Goal: Transaction & Acquisition: Purchase product/service

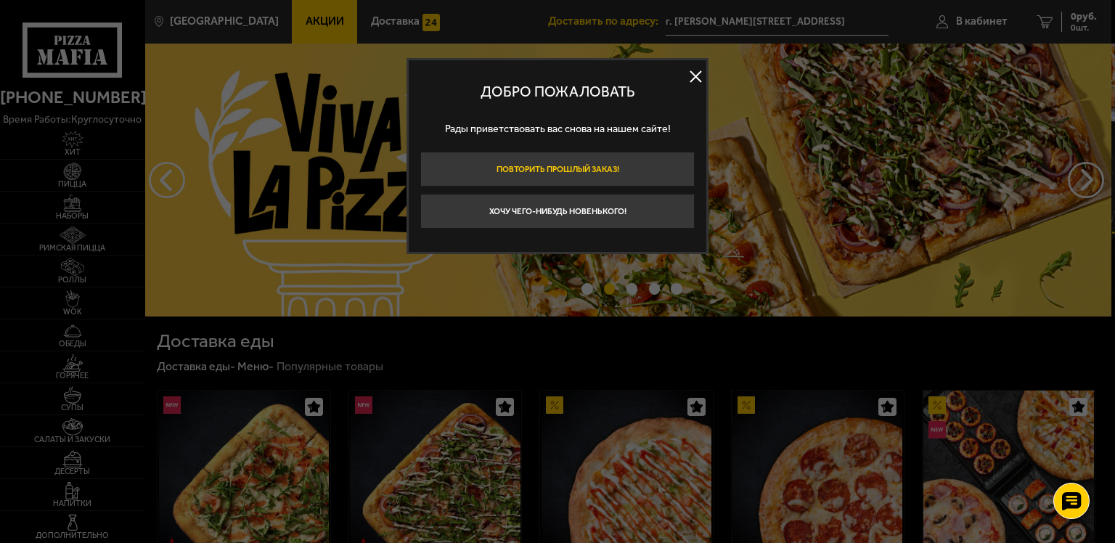
click at [544, 165] on button "Повторить прошлый заказ!" at bounding box center [557, 169] width 274 height 35
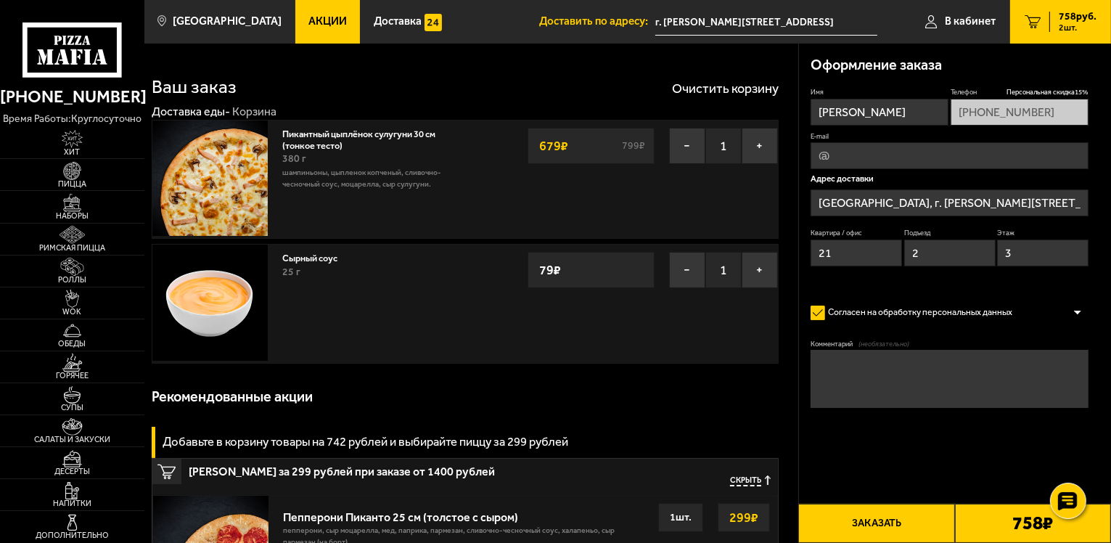
type input "[PERSON_NAME][STREET_ADDRESS]"
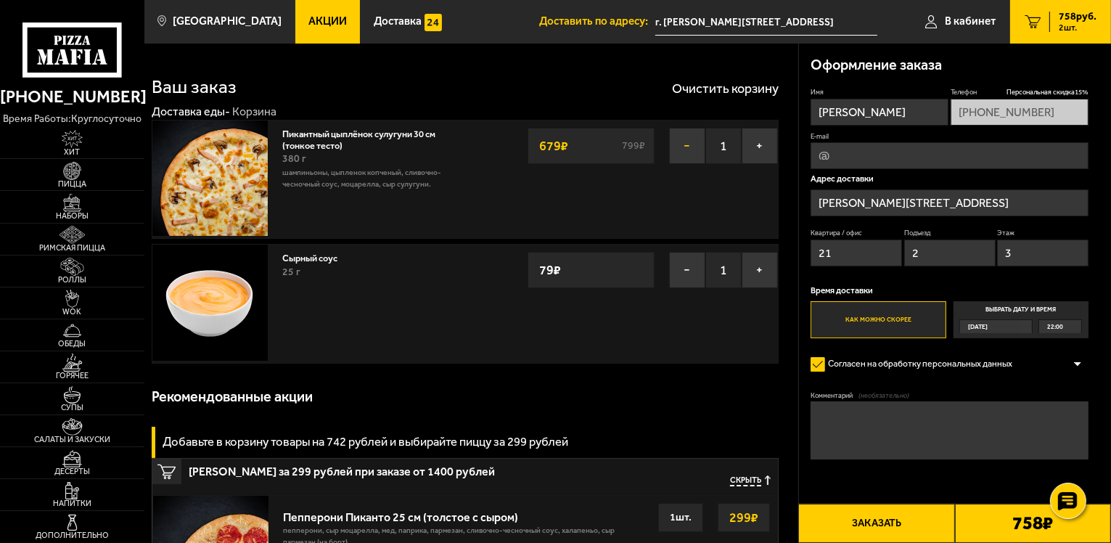
click at [684, 142] on button "−" at bounding box center [687, 146] width 36 height 36
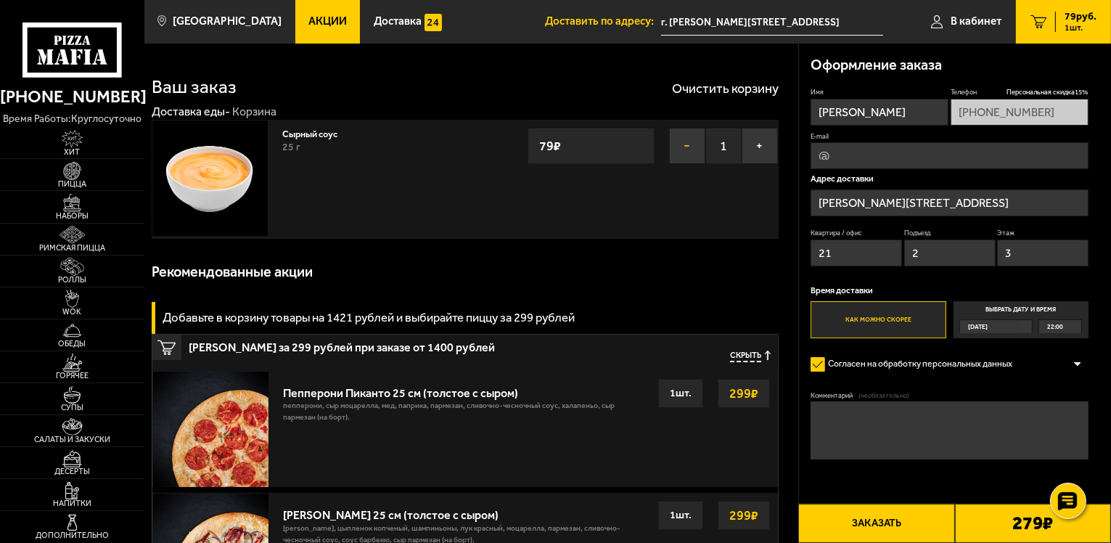
click at [689, 142] on button "−" at bounding box center [687, 146] width 36 height 36
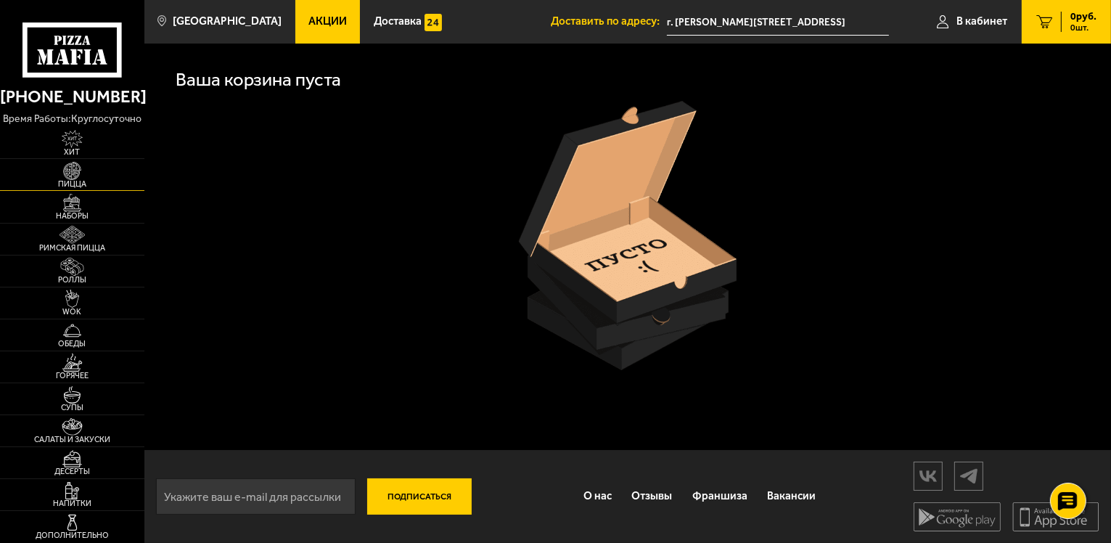
click at [75, 169] on img at bounding box center [72, 171] width 44 height 18
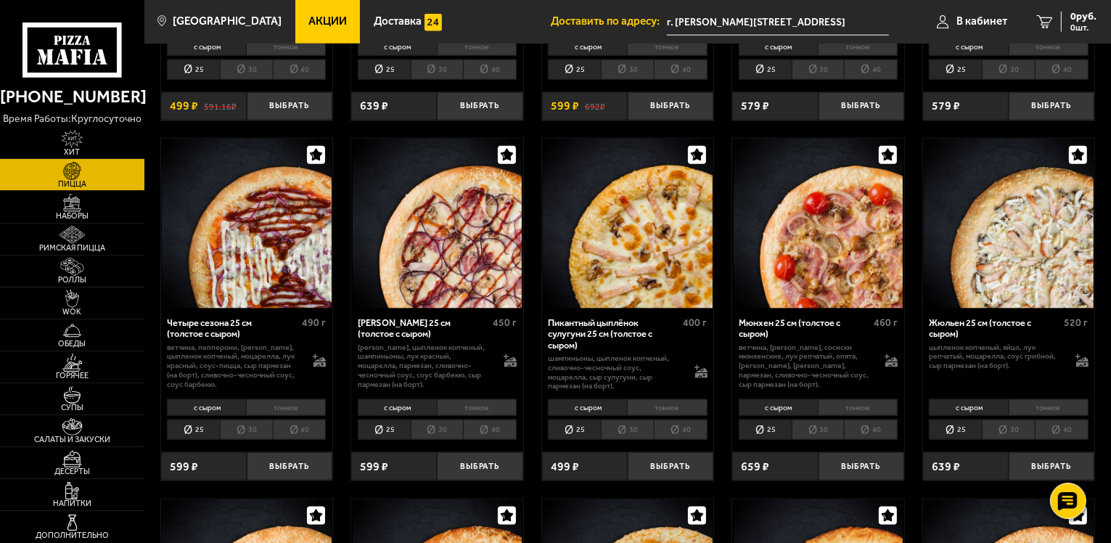
scroll to position [1815, 0]
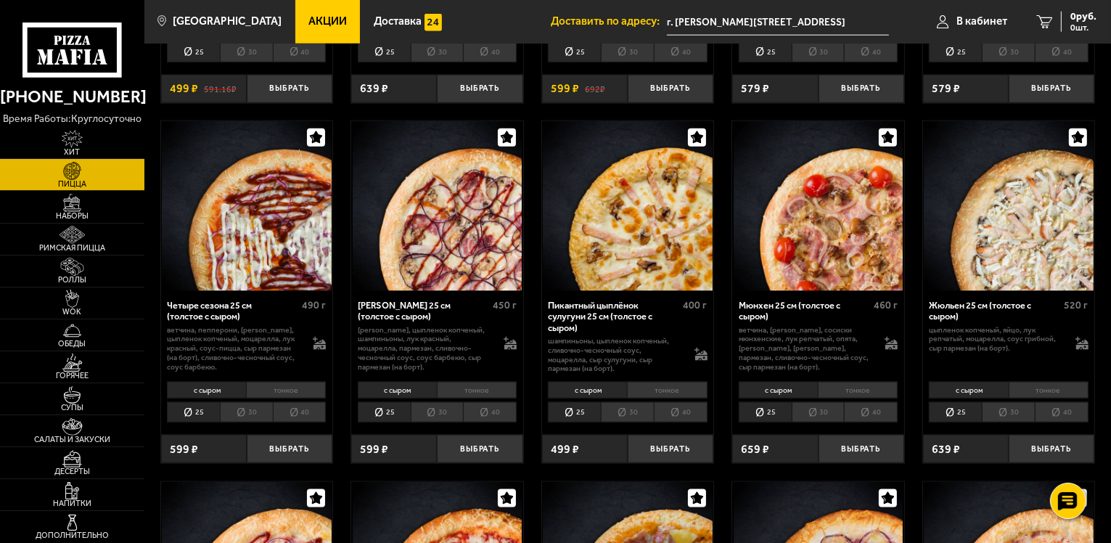
click at [666, 386] on li "тонкое" at bounding box center [667, 390] width 80 height 17
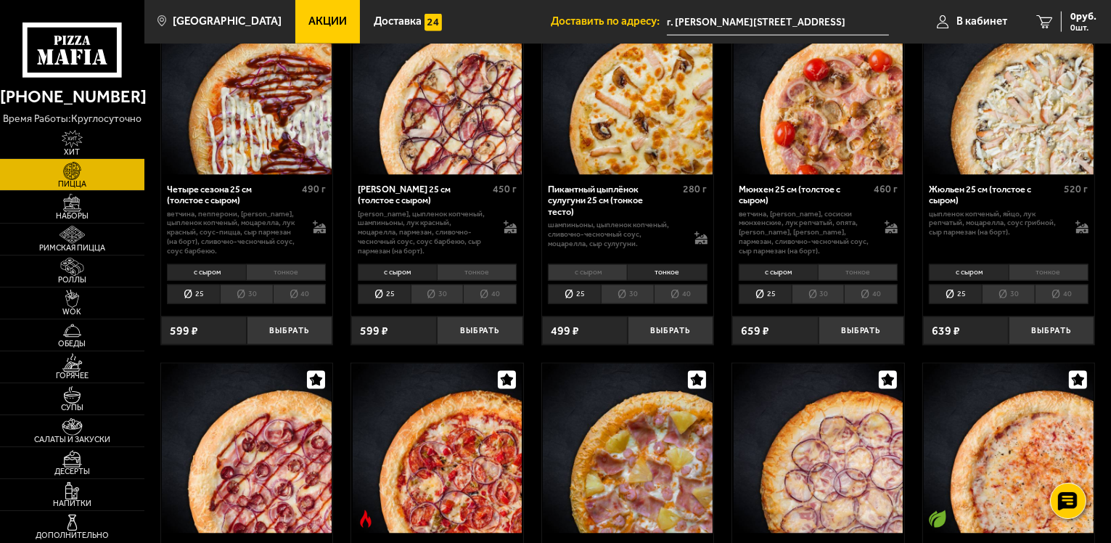
scroll to position [1960, 0]
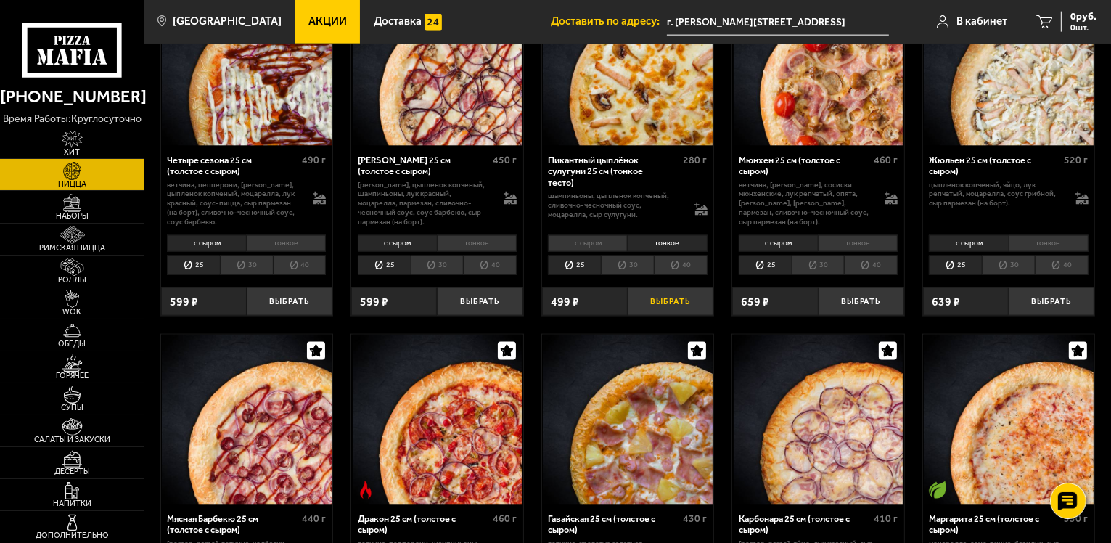
click at [667, 299] on button "Выбрать" at bounding box center [671, 301] width 86 height 28
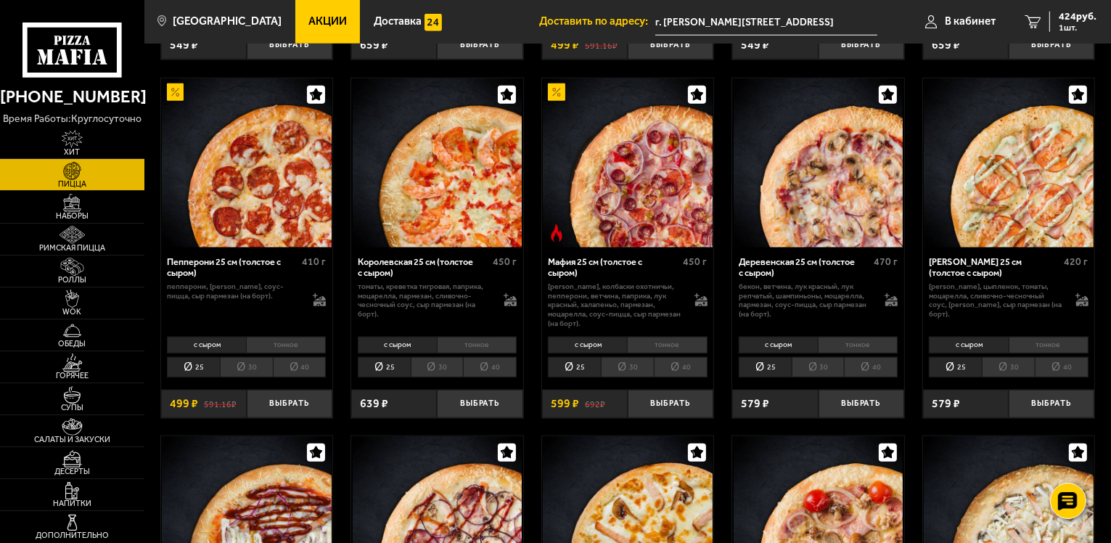
scroll to position [1597, 0]
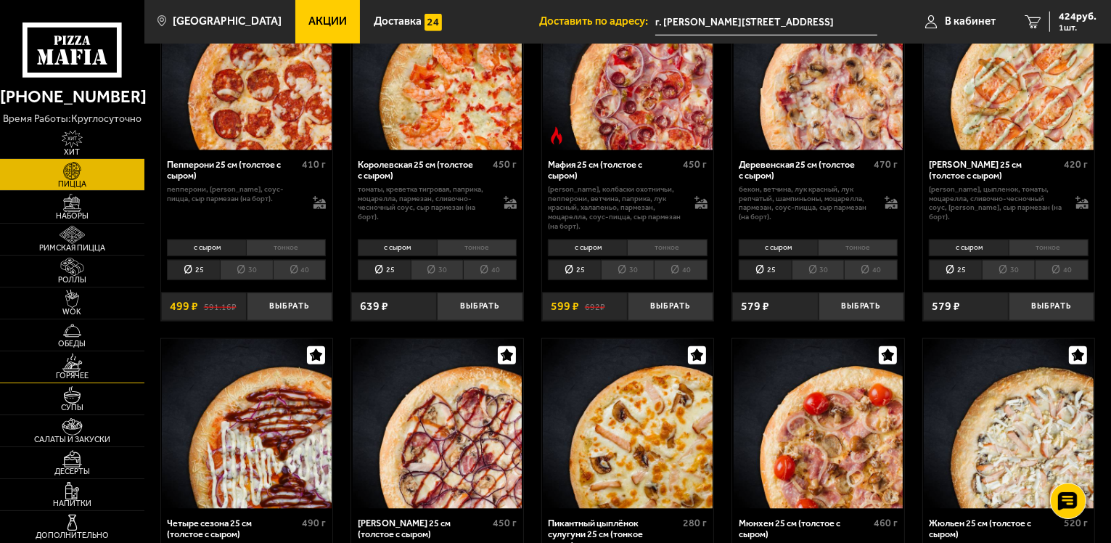
click at [71, 366] on img at bounding box center [72, 362] width 44 height 18
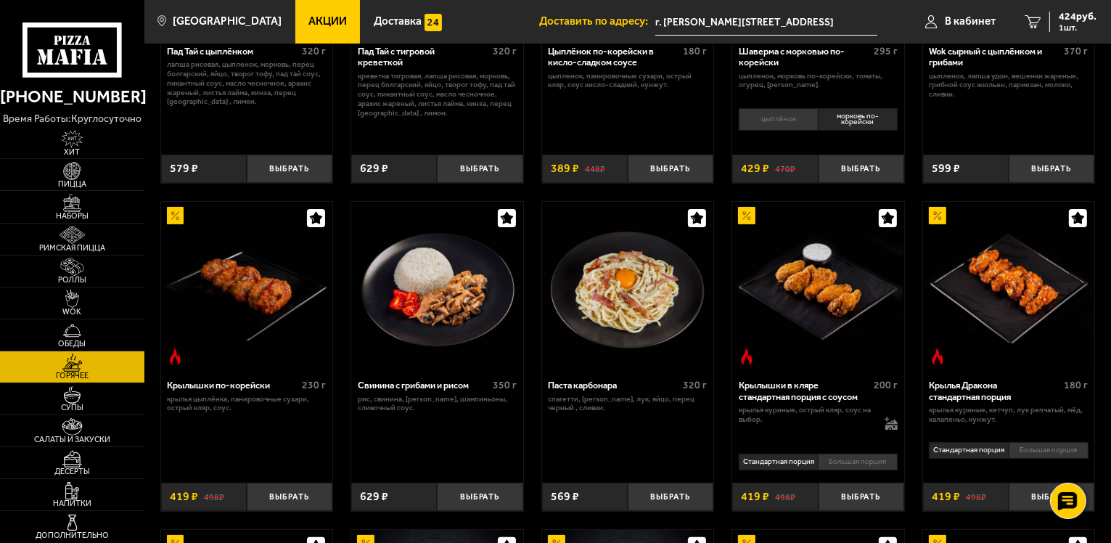
scroll to position [290, 0]
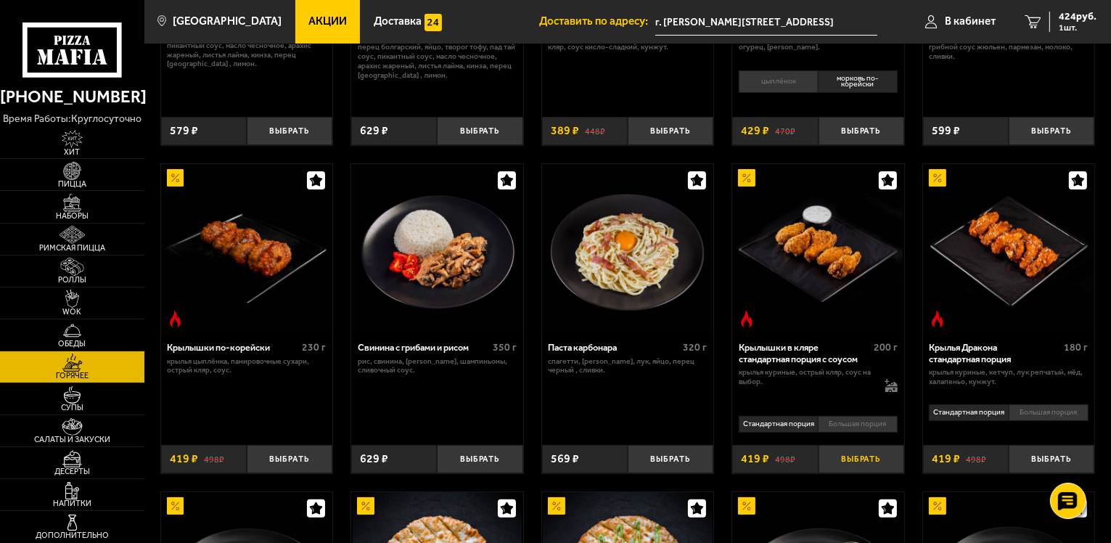
click at [862, 456] on button "Выбрать" at bounding box center [862, 459] width 86 height 28
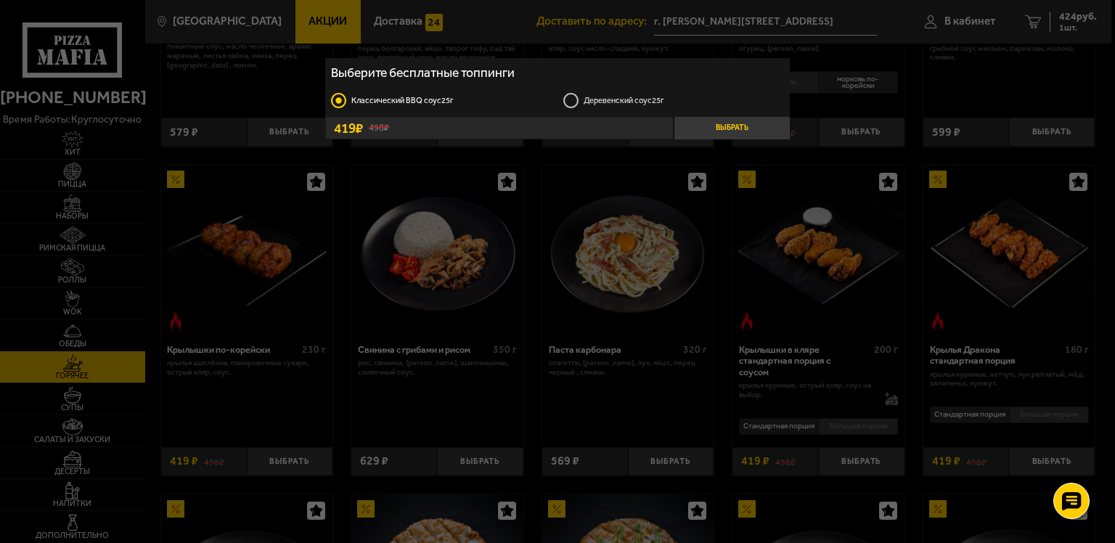
click at [727, 124] on button "Выбрать" at bounding box center [732, 128] width 116 height 22
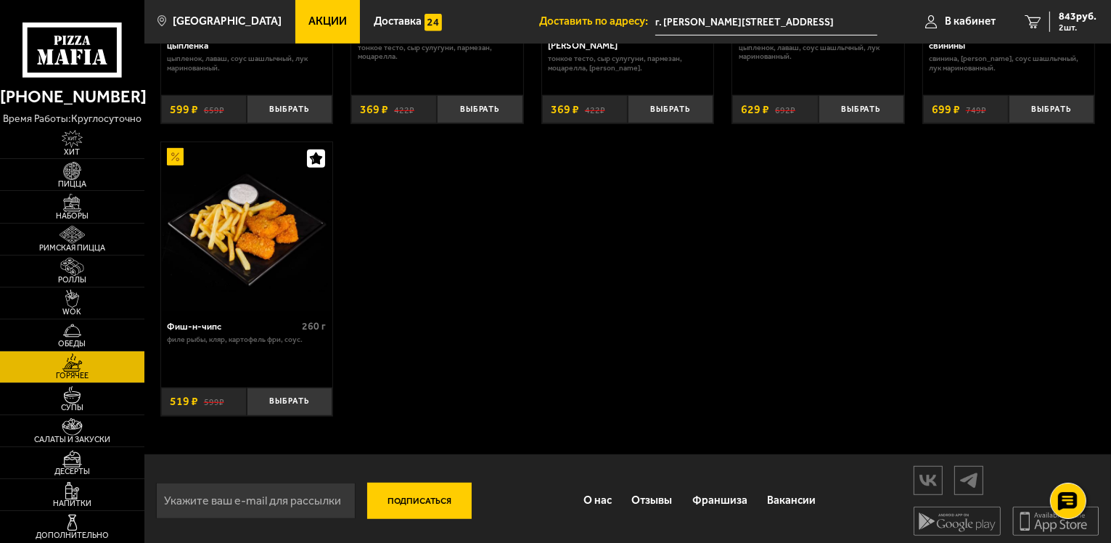
scroll to position [939, 0]
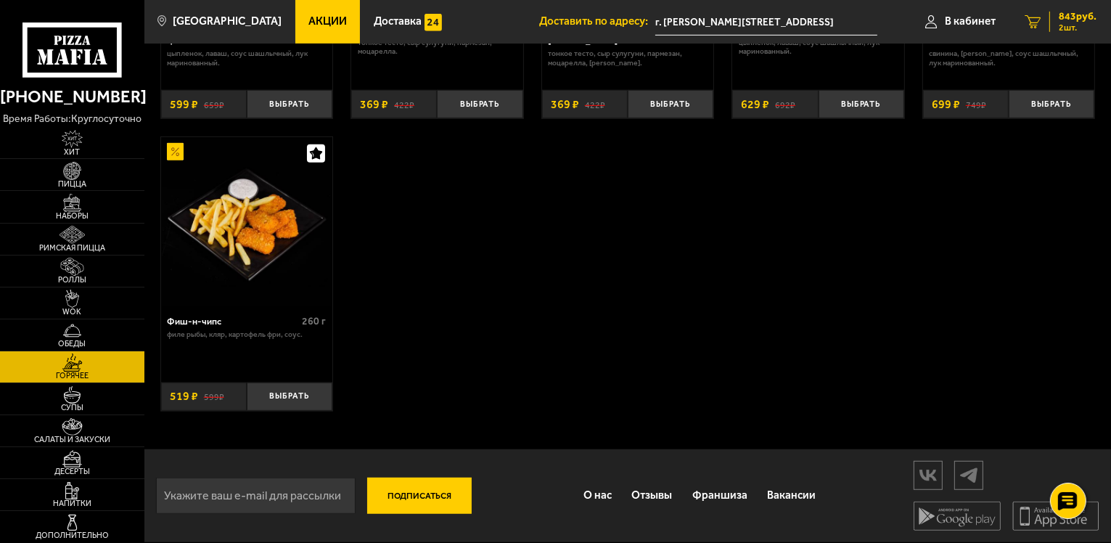
click at [1033, 15] on icon "2" at bounding box center [1033, 21] width 16 height 13
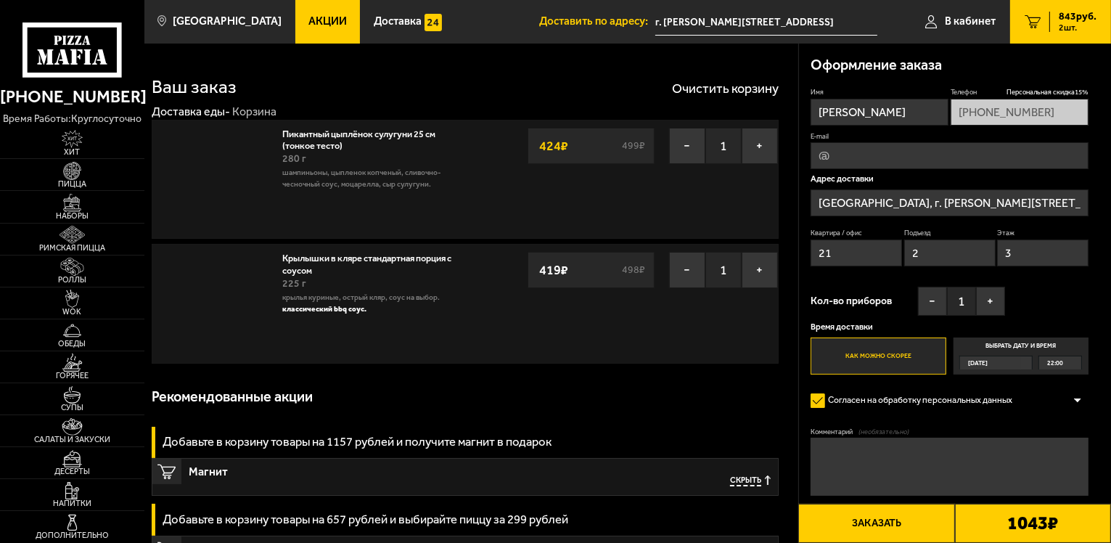
type input "[PERSON_NAME][STREET_ADDRESS]"
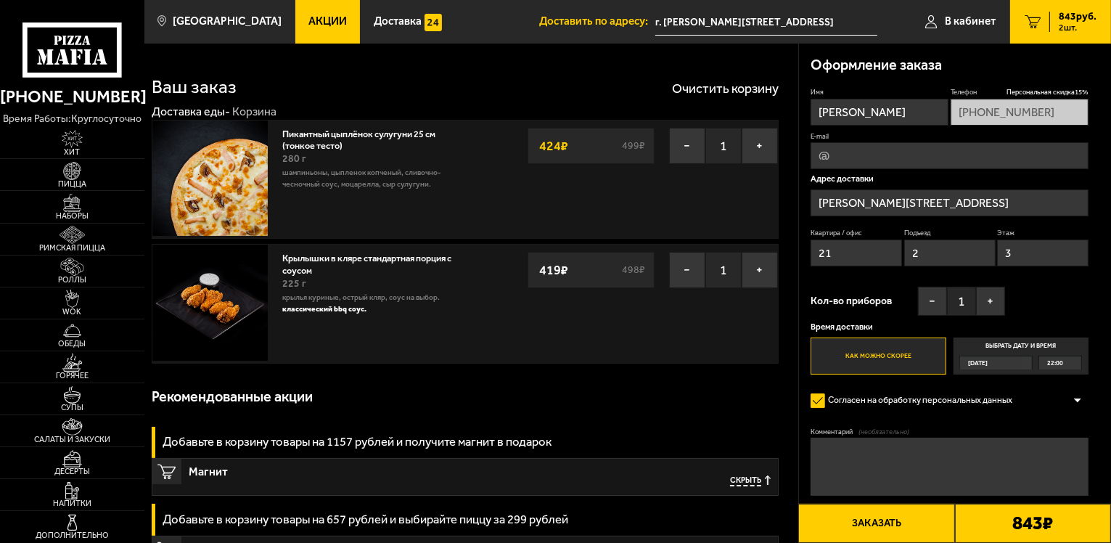
click at [865, 518] on button "Заказать" at bounding box center [876, 523] width 156 height 39
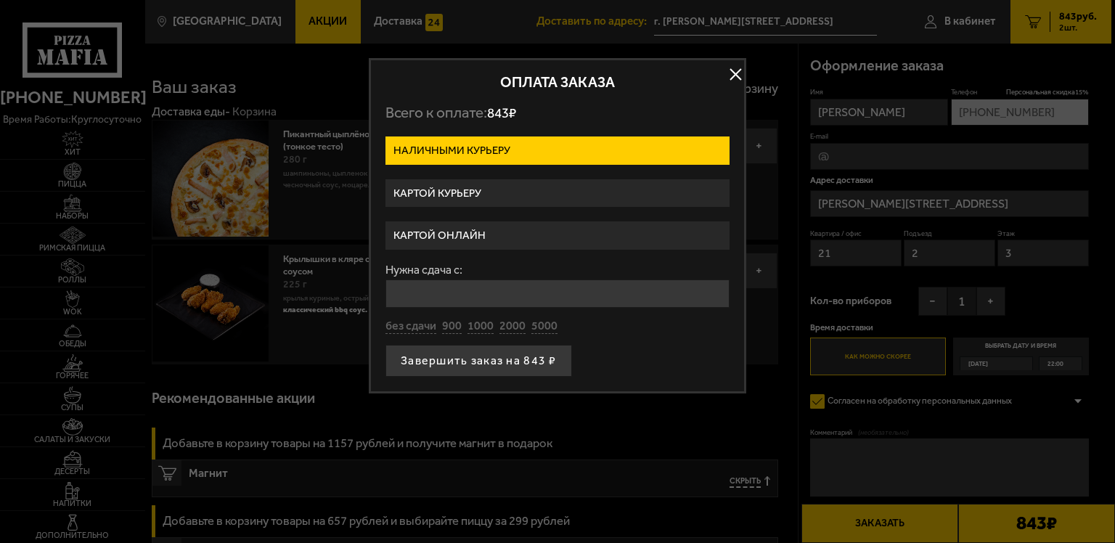
click at [463, 186] on label "Картой курьеру" at bounding box center [557, 193] width 344 height 28
click at [0, 0] on input "Картой курьеру" at bounding box center [0, 0] width 0 height 0
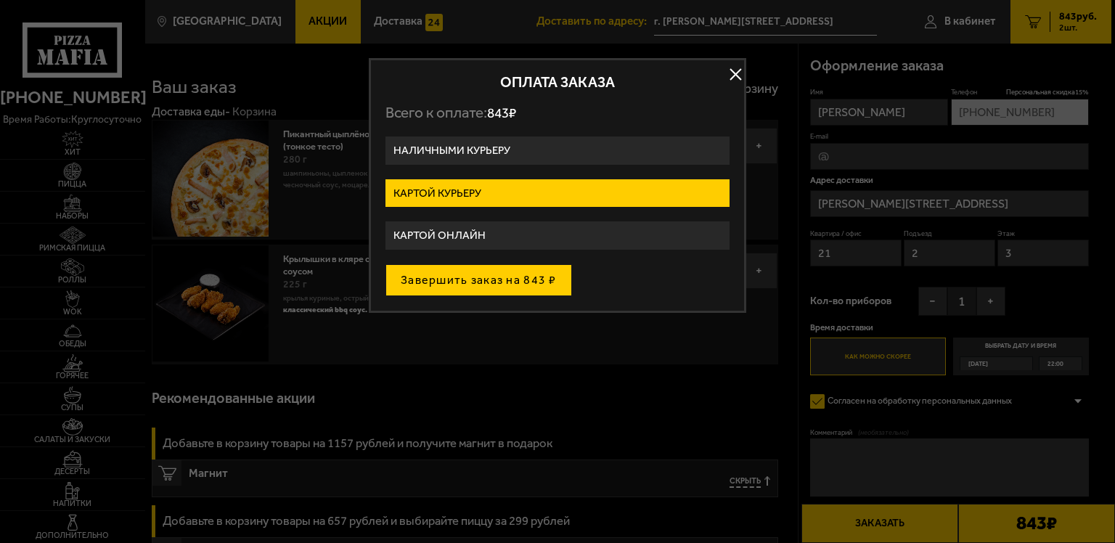
click at [459, 273] on button "Завершить заказ на 843 ₽" at bounding box center [478, 280] width 187 height 32
